Goal: Book appointment/travel/reservation

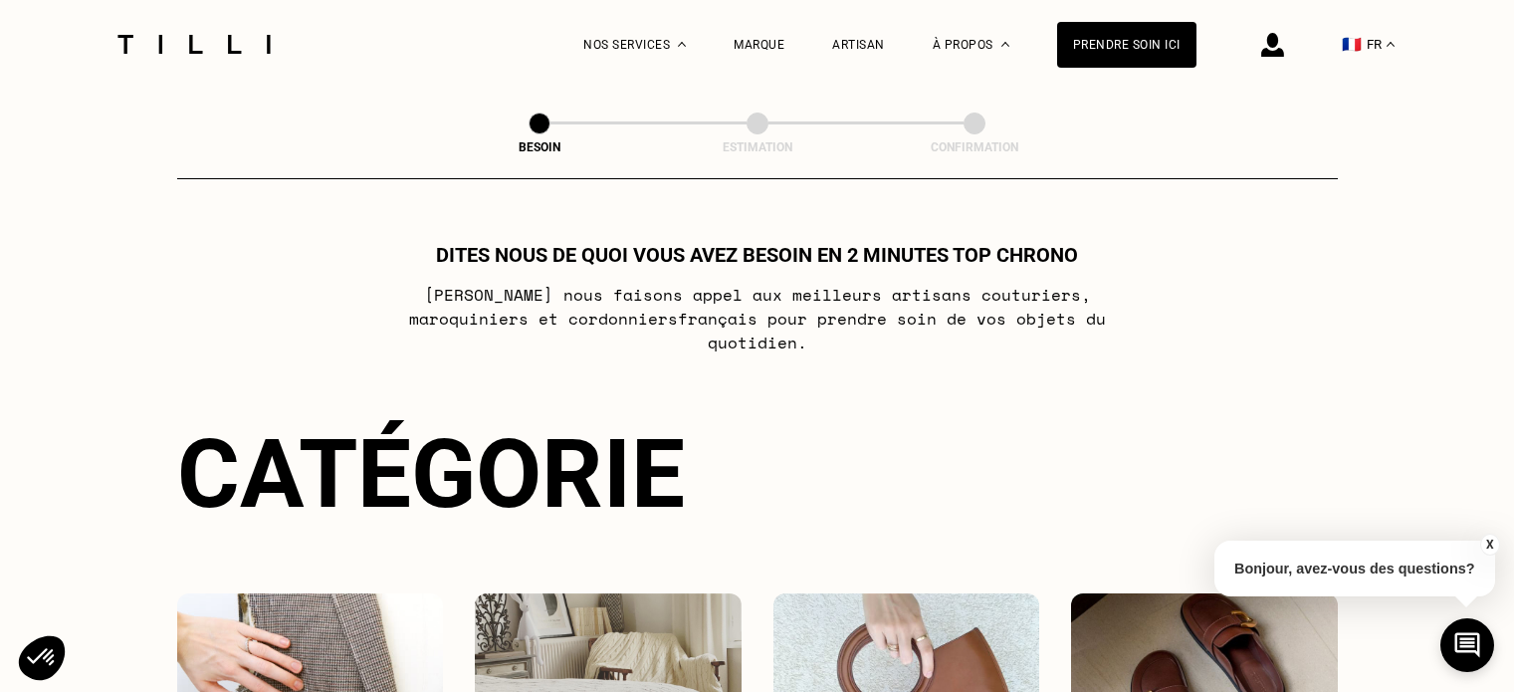
select select "FR"
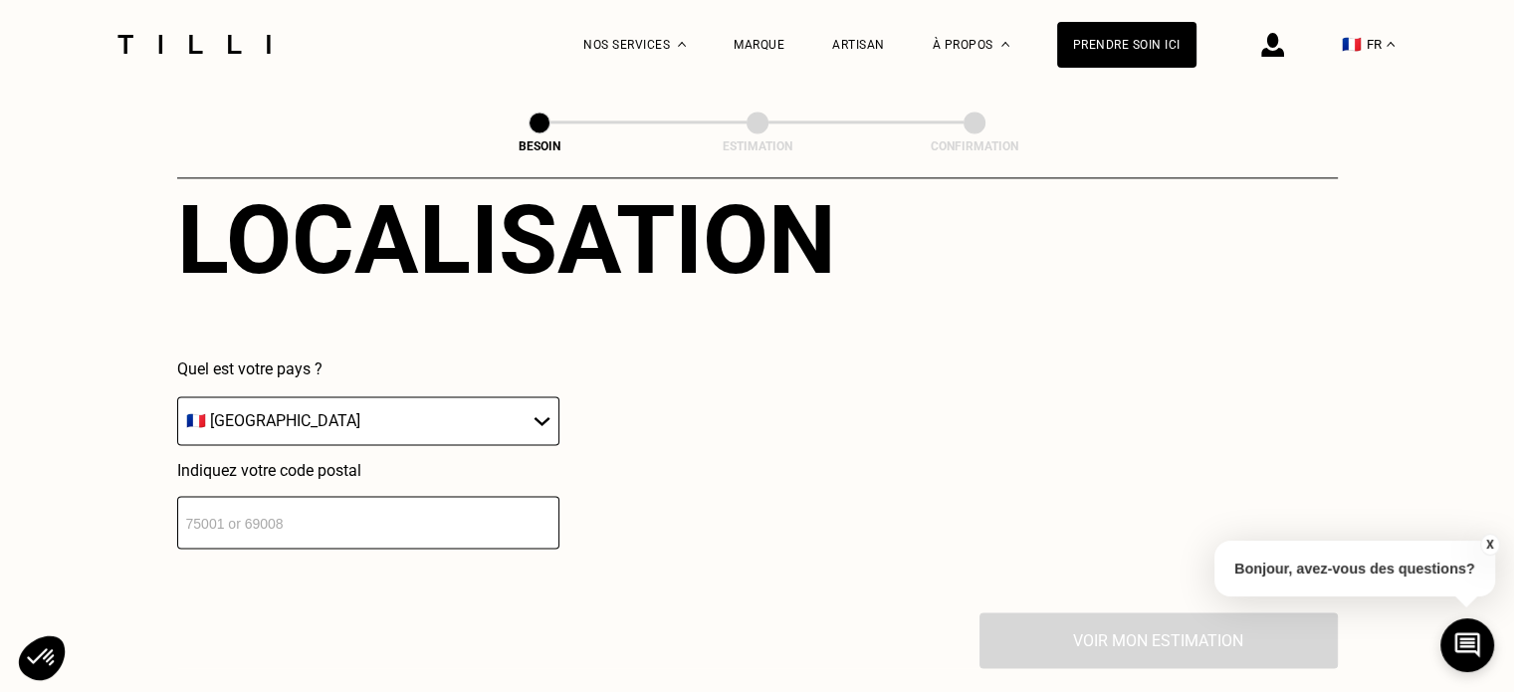
scroll to position [2793, 0]
click at [354, 525] on input "number" at bounding box center [368, 523] width 382 height 53
click at [354, 525] on input "7501" at bounding box center [368, 523] width 382 height 53
click at [287, 511] on input "7501" at bounding box center [368, 523] width 382 height 53
click at [347, 376] on div "Quel est votre pays ? 🇩🇪 [GEOGRAPHIC_DATA] 🇦🇹 [GEOGRAPHIC_DATA] 🇧🇪 [GEOGRAPHIC_…" at bounding box center [368, 403] width 382 height 86
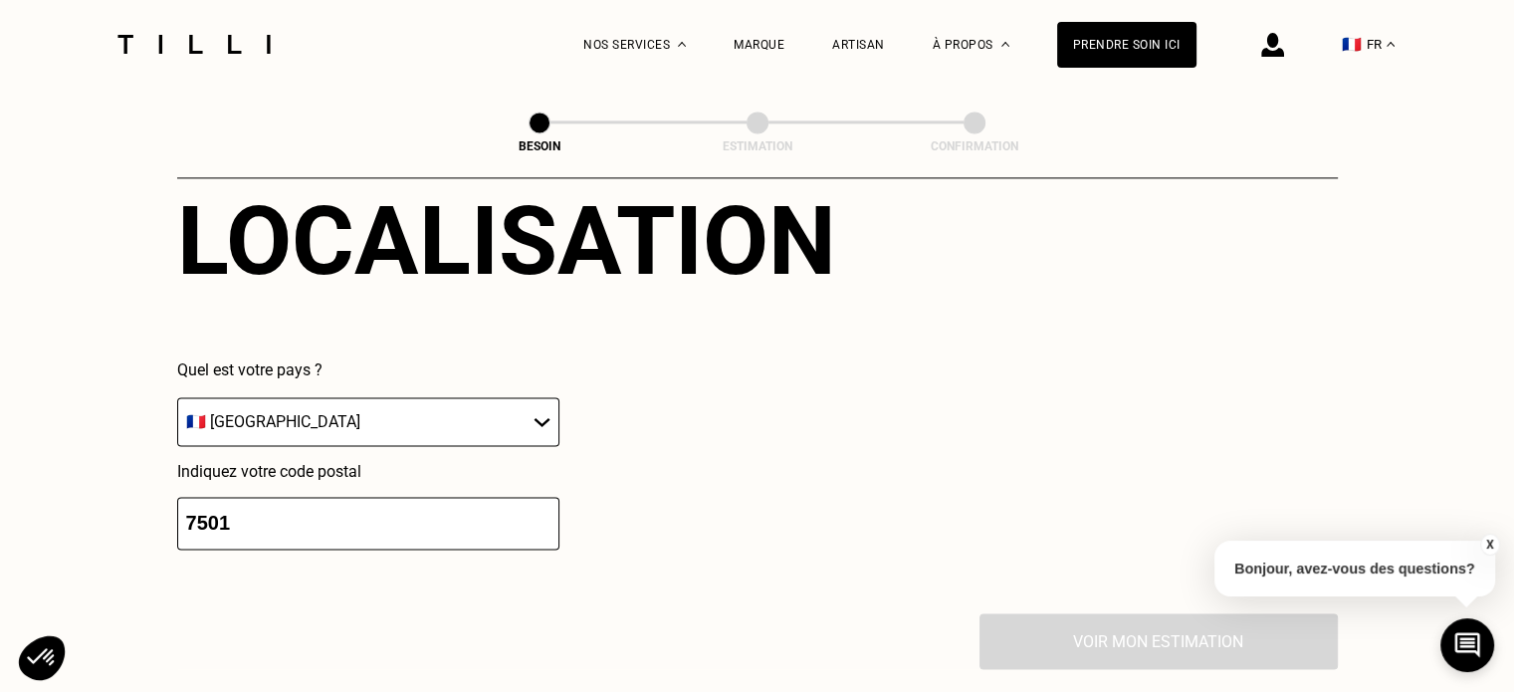
click at [312, 420] on select "🇩🇪 [GEOGRAPHIC_DATA] 🇦🇹 [GEOGRAPHIC_DATA] 🇧🇪 [GEOGRAPHIC_DATA] 🇧🇬 Bulgarie 🇨🇾 C…" at bounding box center [368, 421] width 382 height 49
click at [278, 537] on div "Localisation Quel est votre pays ? 🇩🇪 [GEOGRAPHIC_DATA] 🇦🇹 [GEOGRAPHIC_DATA] 🇧🇪…" at bounding box center [757, 367] width 1161 height 492
click at [284, 521] on input "7501" at bounding box center [368, 523] width 382 height 53
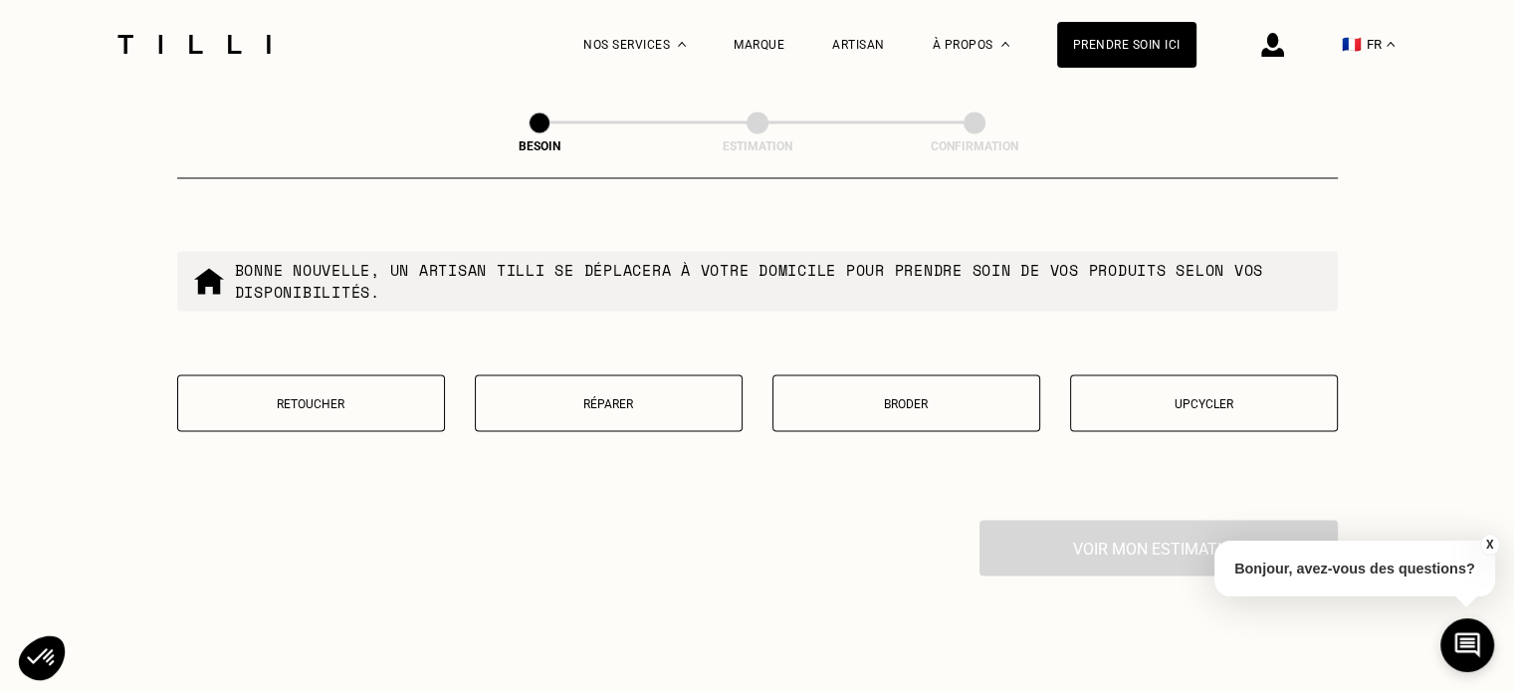
scroll to position [3397, 0]
type input "75010"
click at [352, 406] on button "Retoucher" at bounding box center [311, 400] width 268 height 57
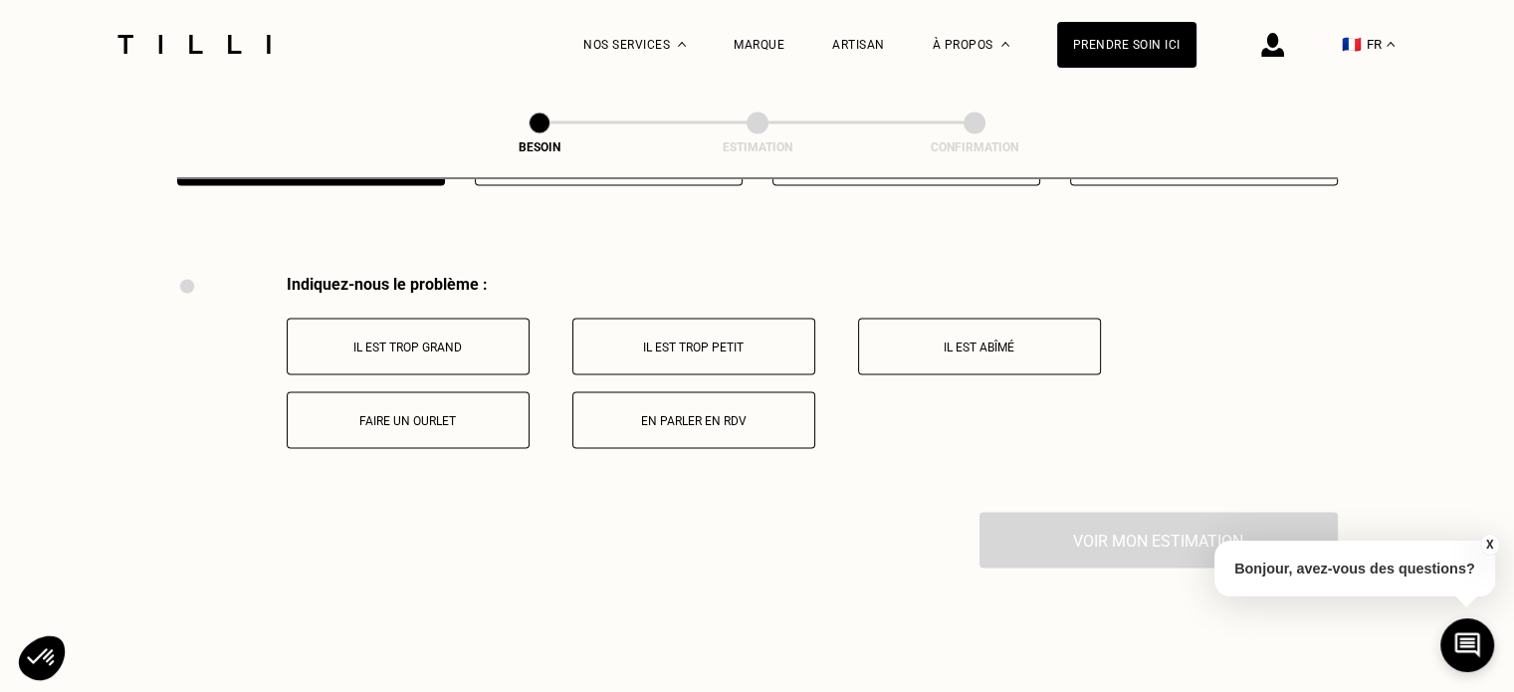
scroll to position [3680, 0]
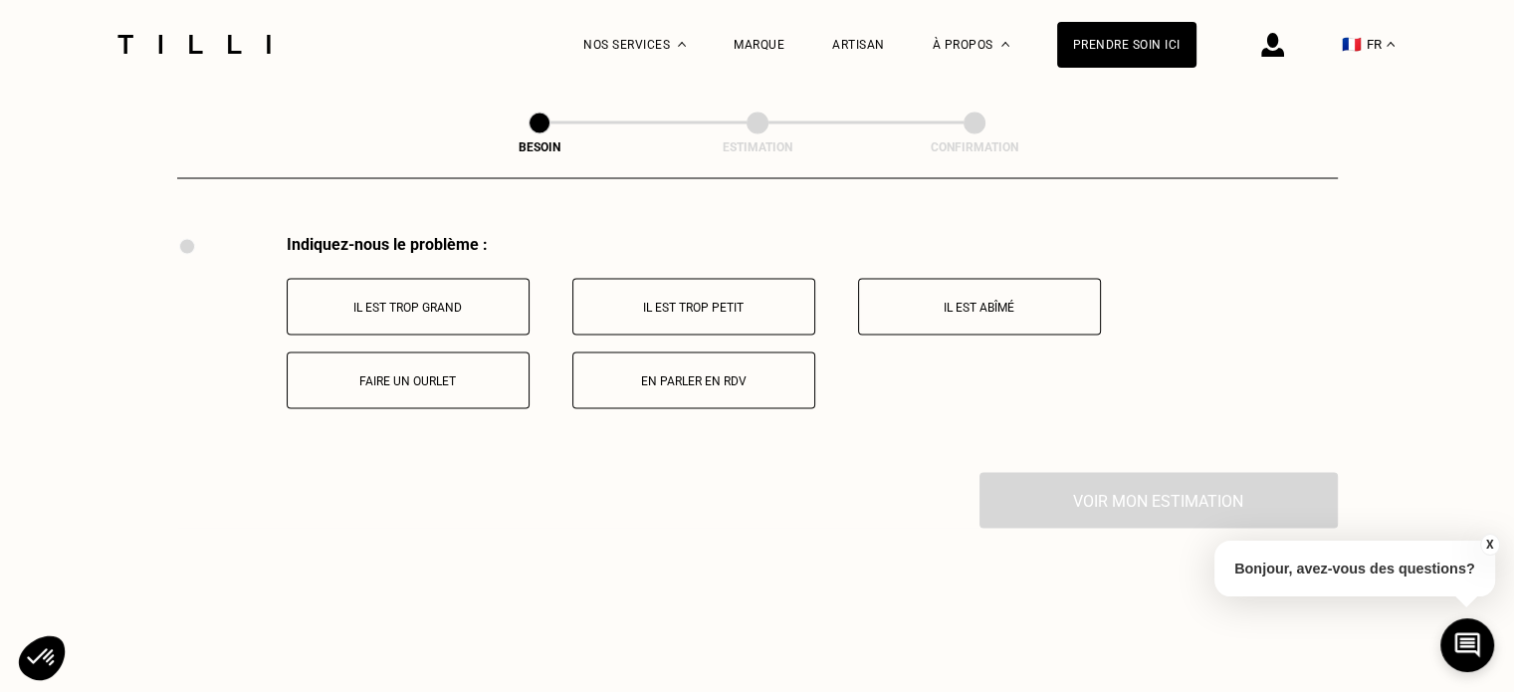
click at [457, 278] on button "Il est trop grand" at bounding box center [408, 306] width 243 height 57
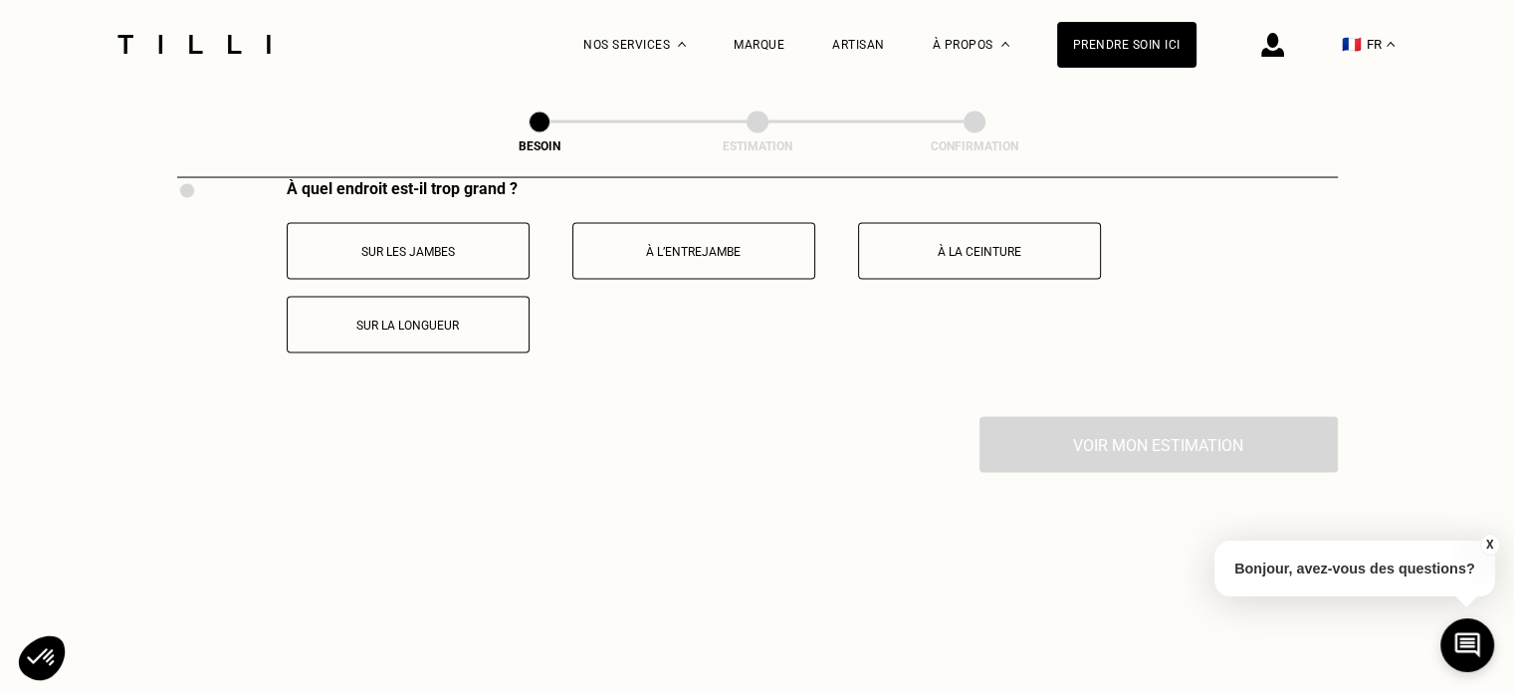
scroll to position [3961, 0]
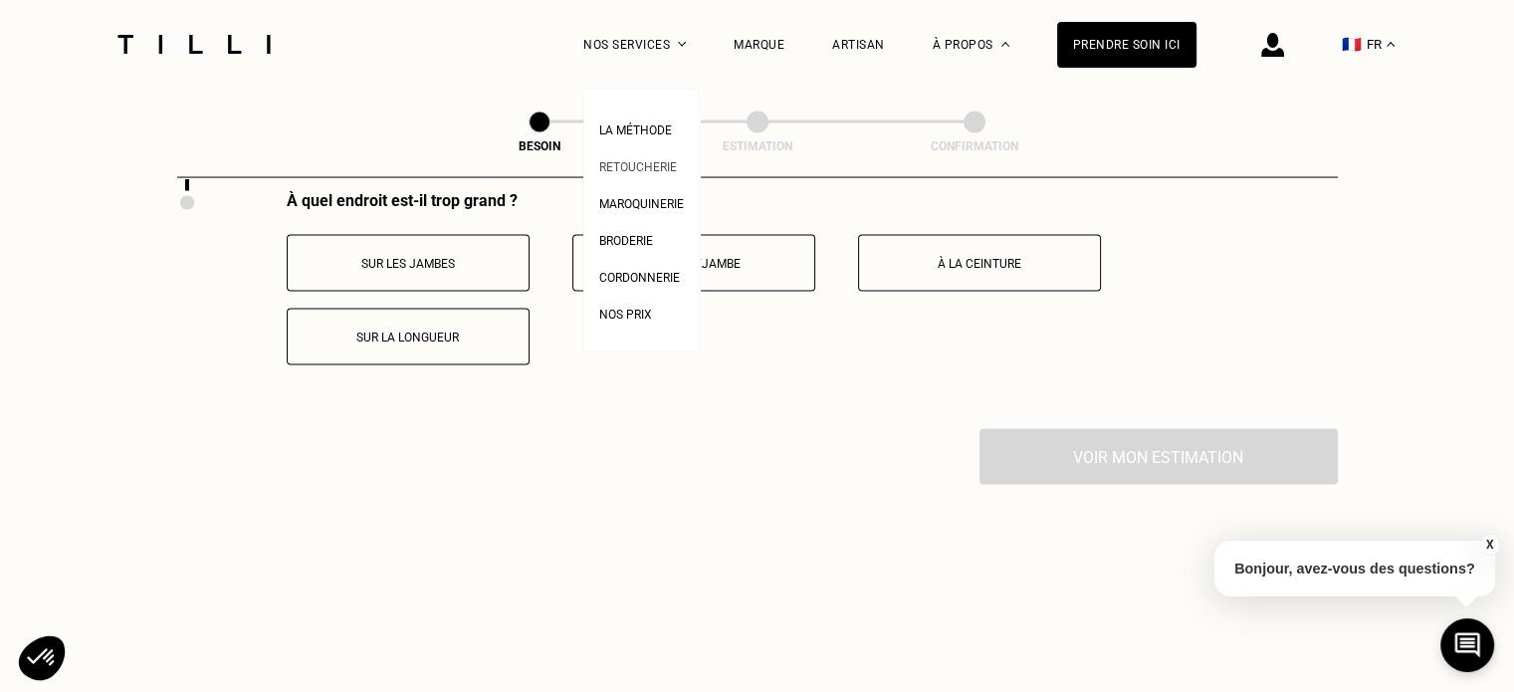
click at [634, 165] on span "Retoucherie" at bounding box center [638, 167] width 78 height 14
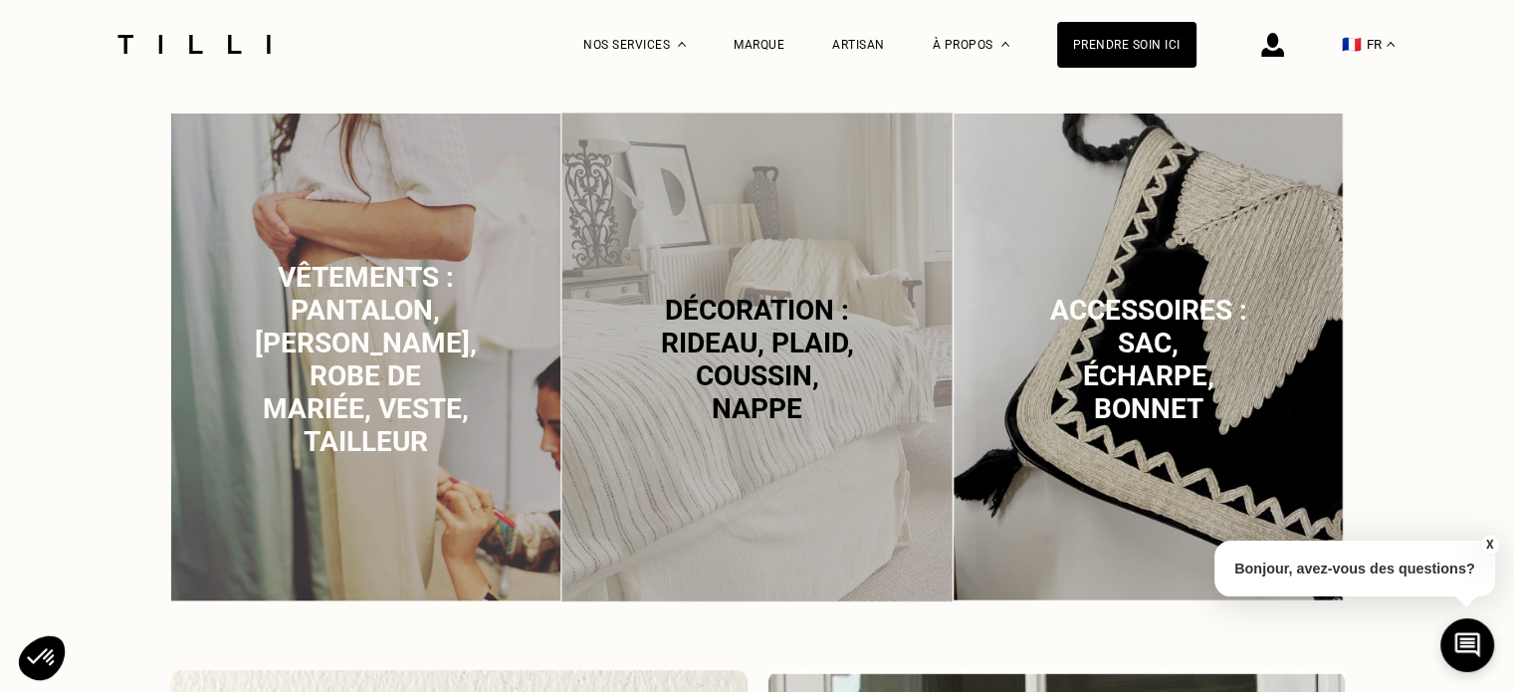
scroll to position [1384, 0]
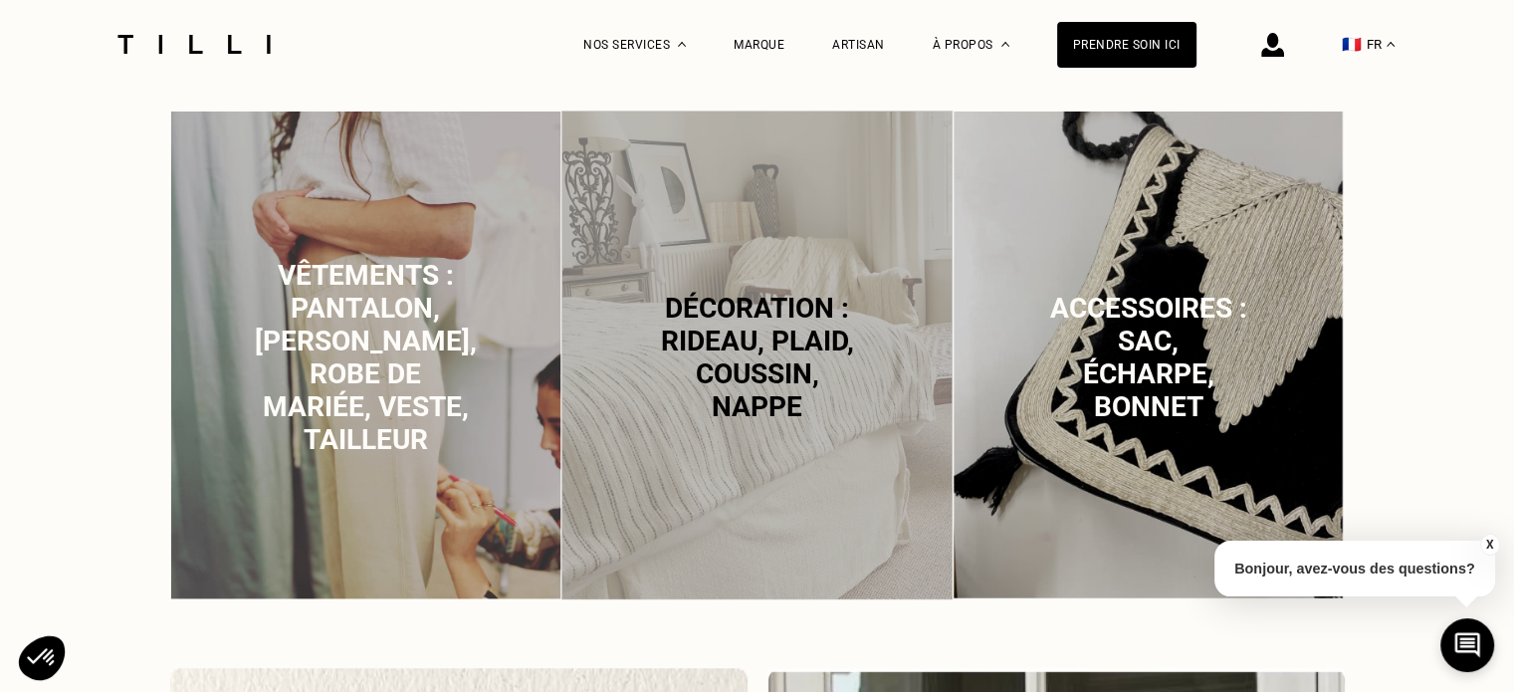
click at [402, 302] on span "Vêtements : pantalon, [PERSON_NAME], robe de mariée, veste, tailleur" at bounding box center [366, 357] width 222 height 197
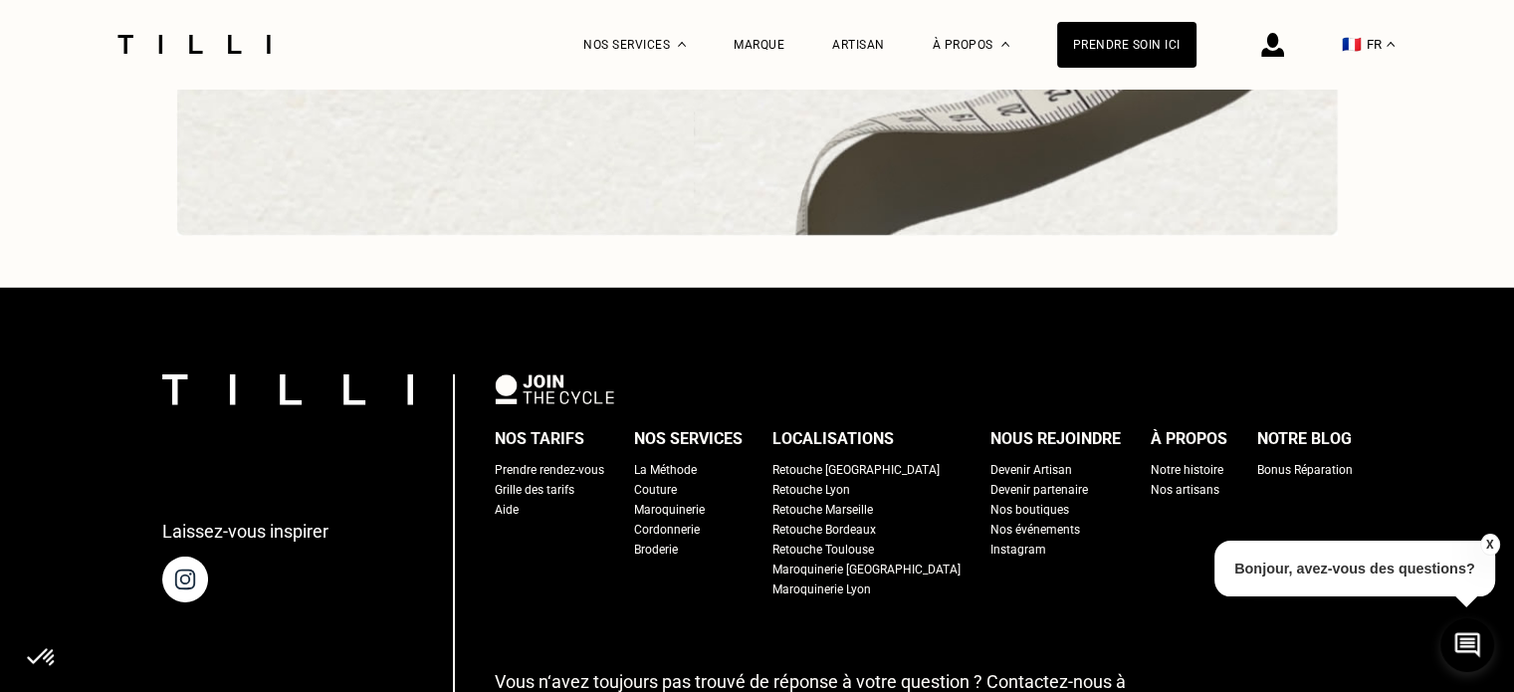
scroll to position [6196, 0]
